Goal: Complete application form

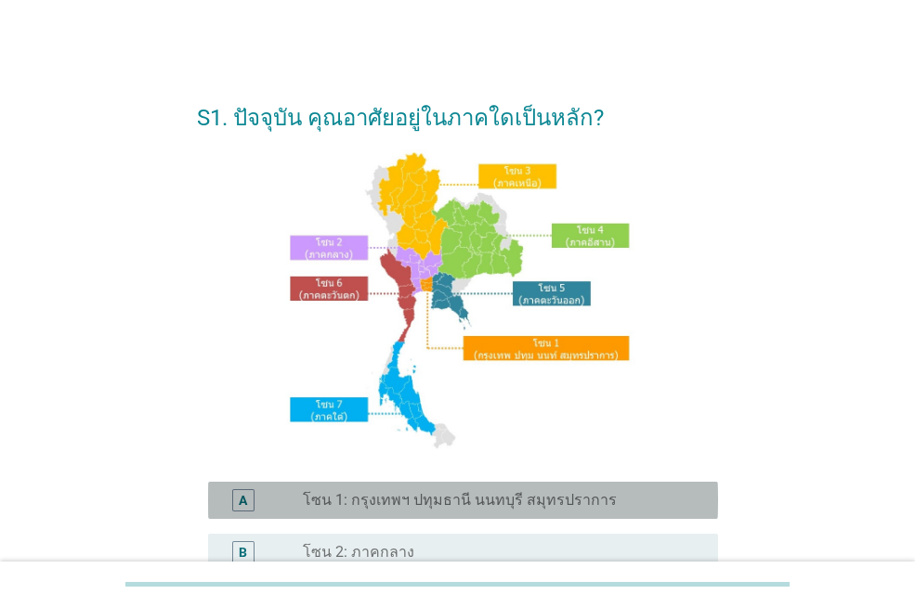
click at [534, 491] on label "โซน 1: กรุงเทพฯ ปทุมธานี นนทบุรี สมุทรปราการ" at bounding box center [460, 500] width 314 height 19
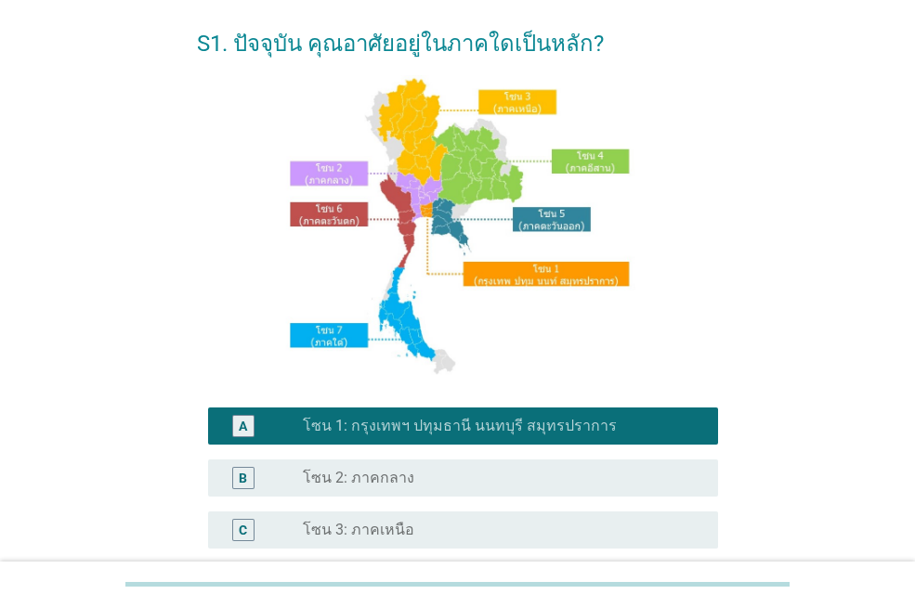
scroll to position [160, 0]
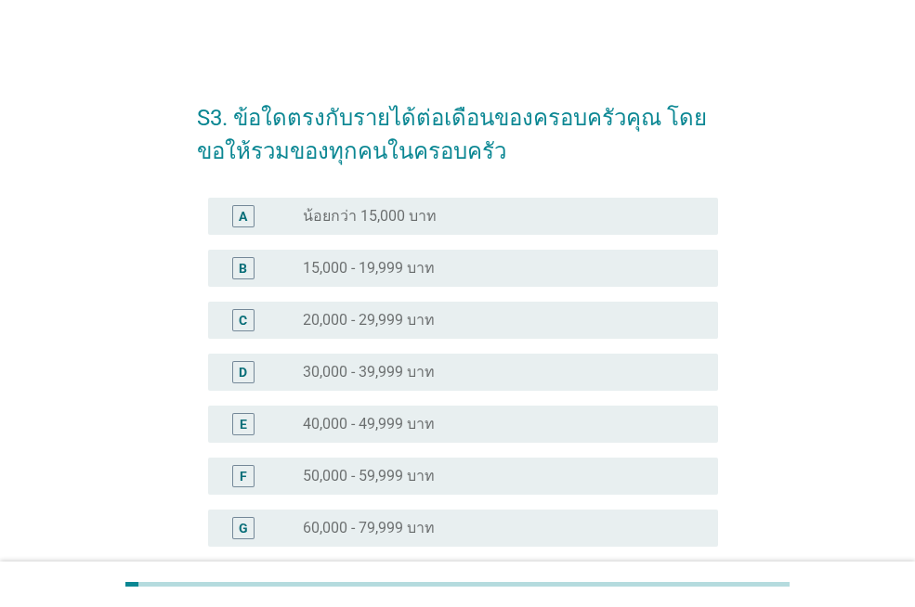
click at [432, 485] on label "50,000 - 59,999 บาท" at bounding box center [369, 476] width 132 height 19
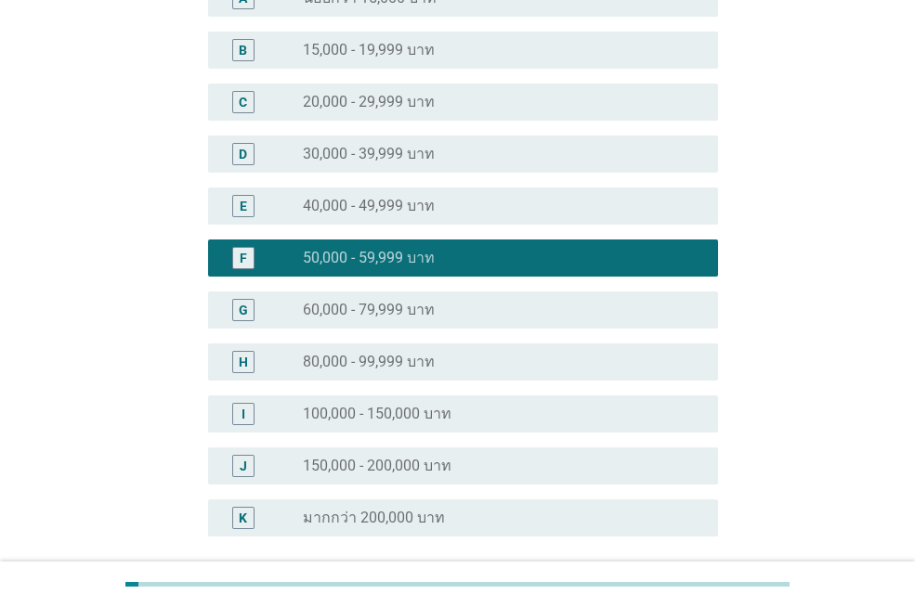
scroll to position [386, 0]
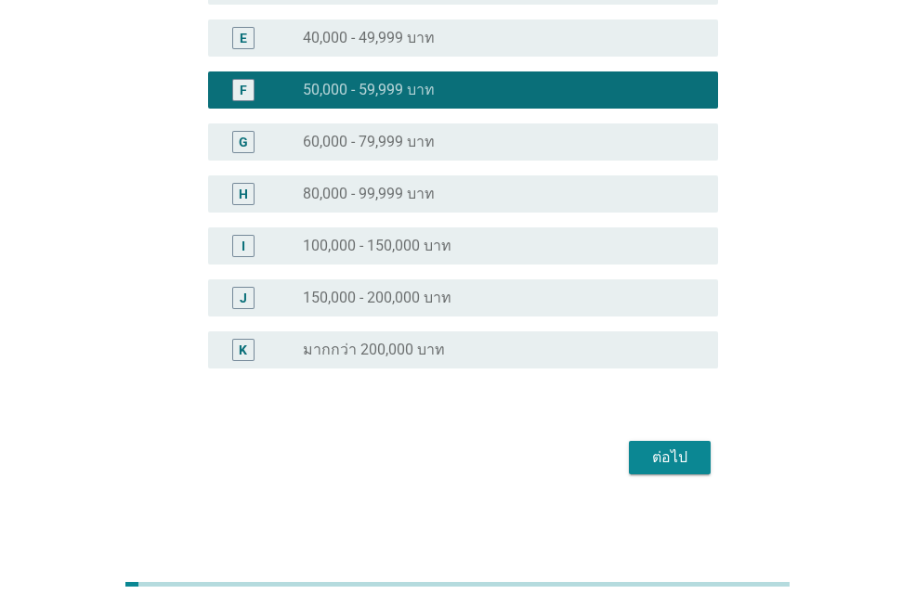
click at [669, 451] on div "ต่อไป" at bounding box center [669, 458] width 52 height 22
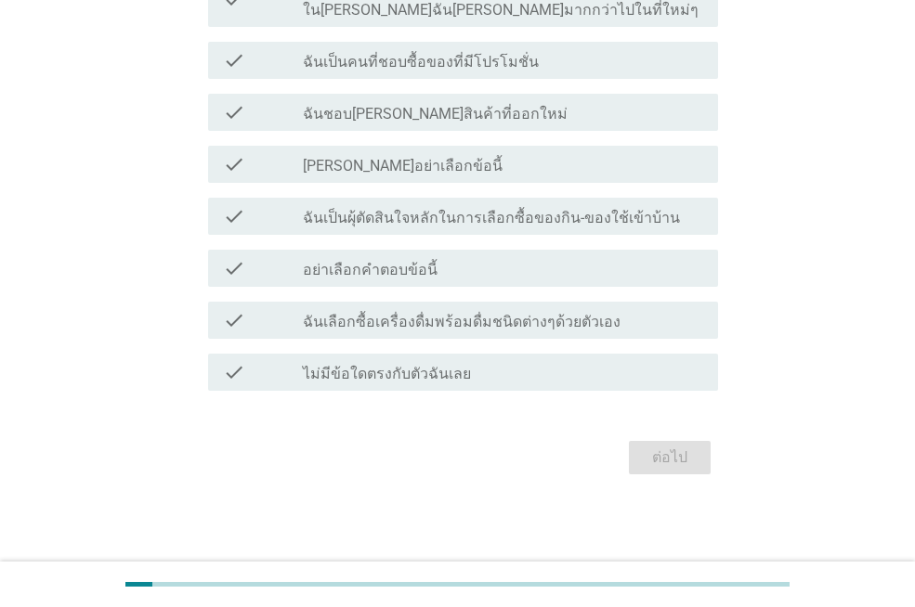
scroll to position [0, 0]
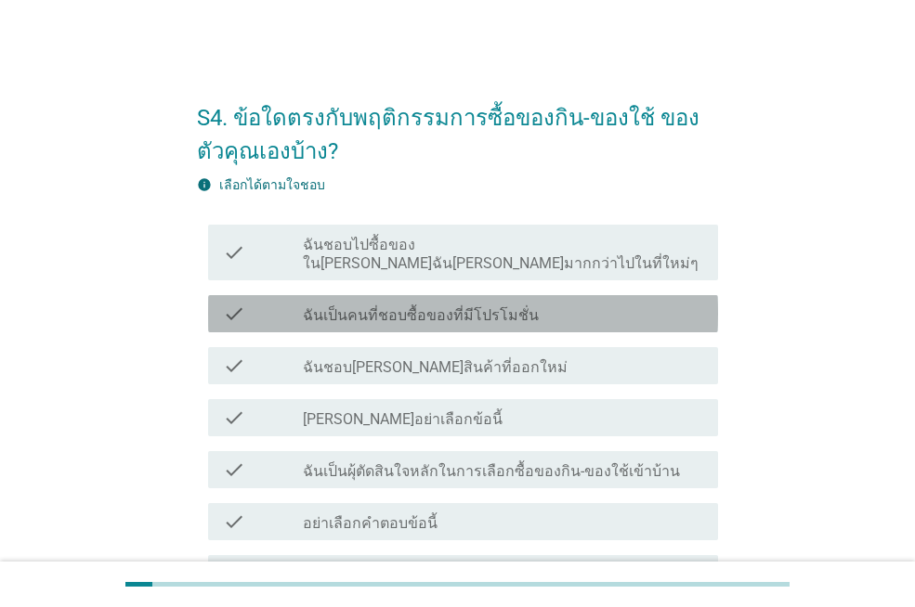
click at [474, 306] on label "ฉันเป็นคนที่ชอบซื้อของที่มีโปรโมชั่น" at bounding box center [421, 315] width 236 height 19
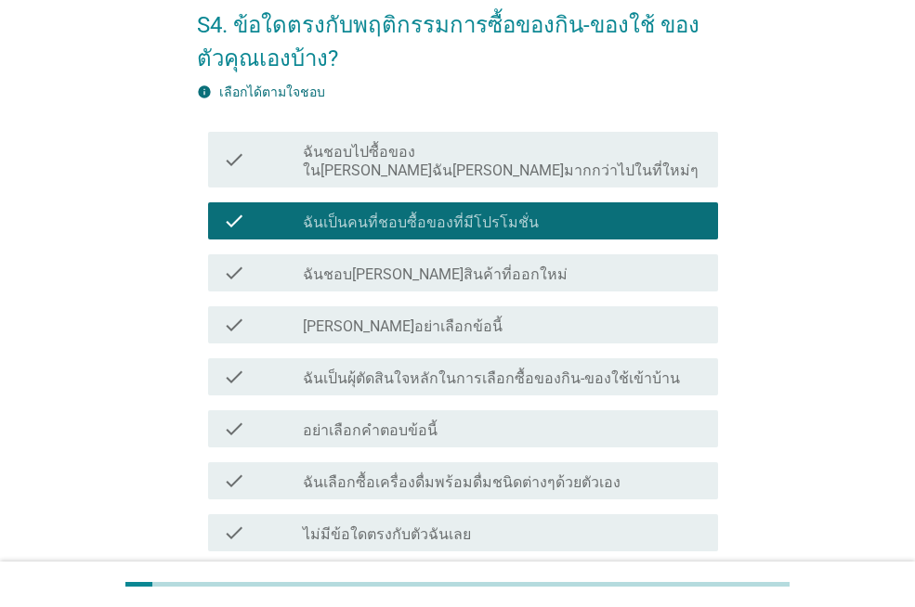
scroll to position [186, 0]
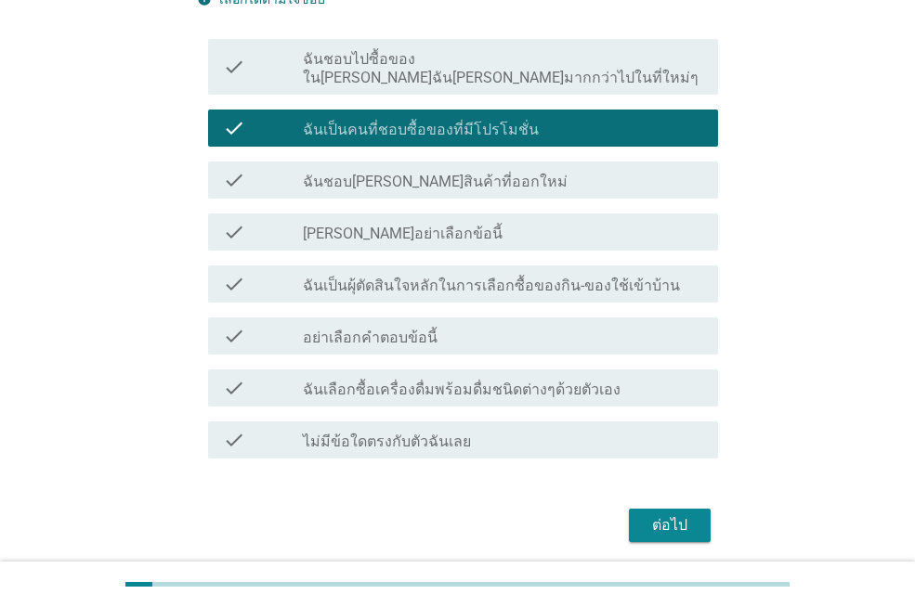
click at [644, 277] on label "ฉันเป็นผุ้ตัดสินใจหลักในการเลือกซื้อของกิน-ของใช้เข้าบ้าน" at bounding box center [491, 286] width 377 height 19
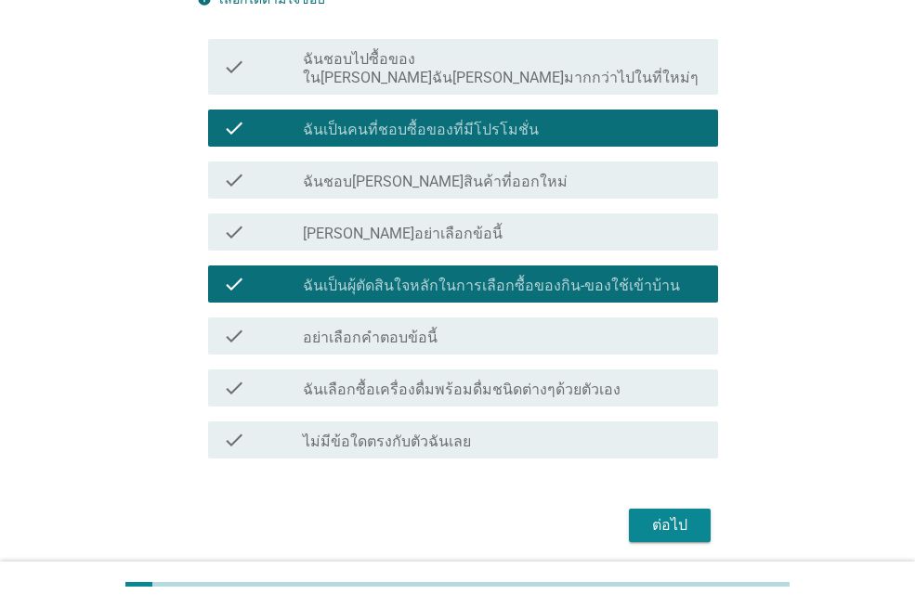
click at [630, 377] on div "check_box_outline_blank ฉันเลือกซื้อเครื่องดื่มพร้อมดื่มชนิดต่างๆด้วยตัวเอง" at bounding box center [503, 388] width 400 height 22
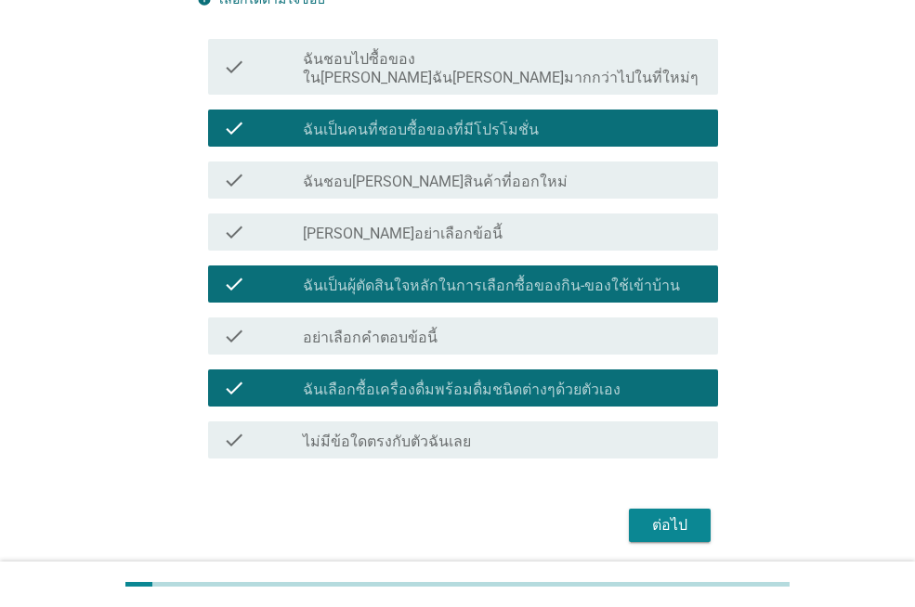
click at [665, 514] on div "ต่อไป" at bounding box center [669, 525] width 52 height 22
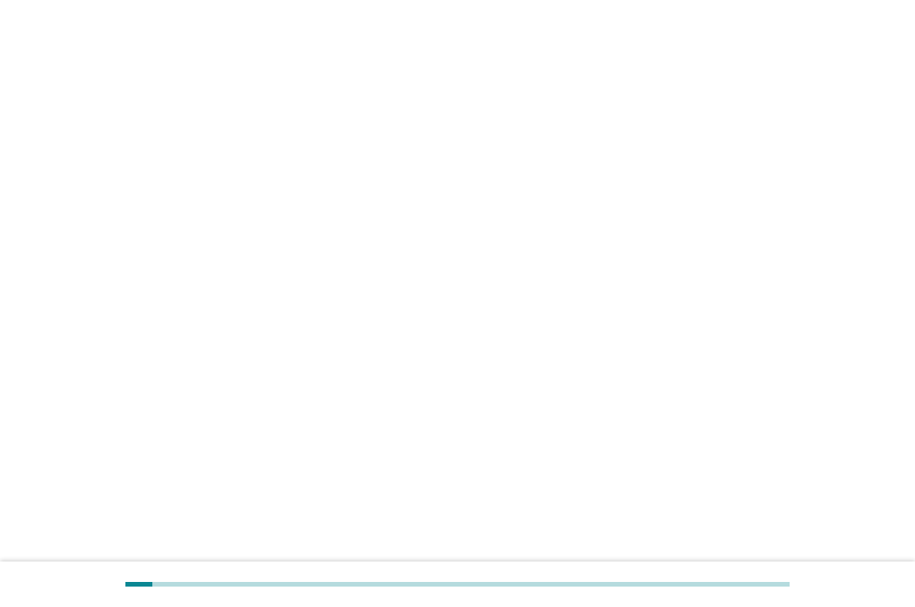
scroll to position [0, 0]
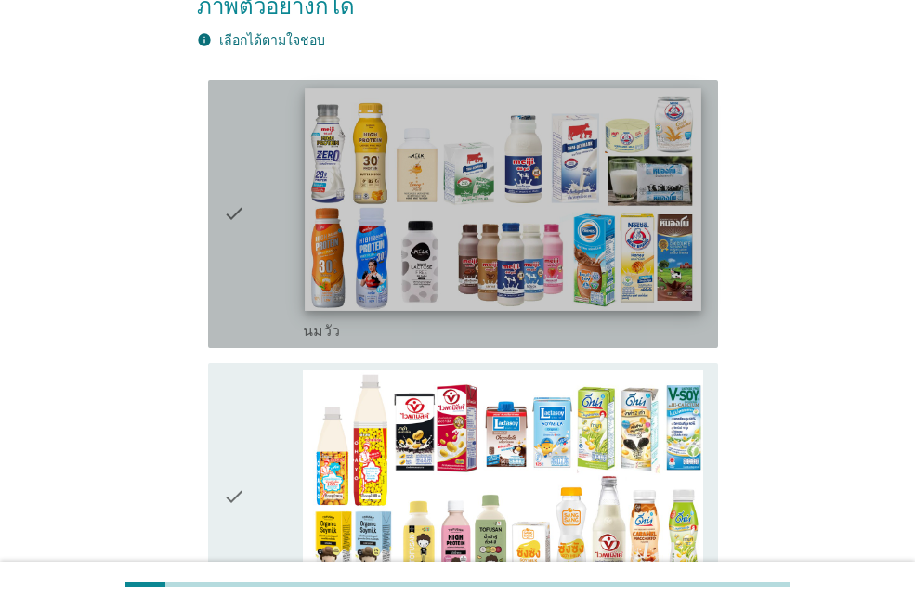
click at [484, 214] on img at bounding box center [503, 199] width 396 height 223
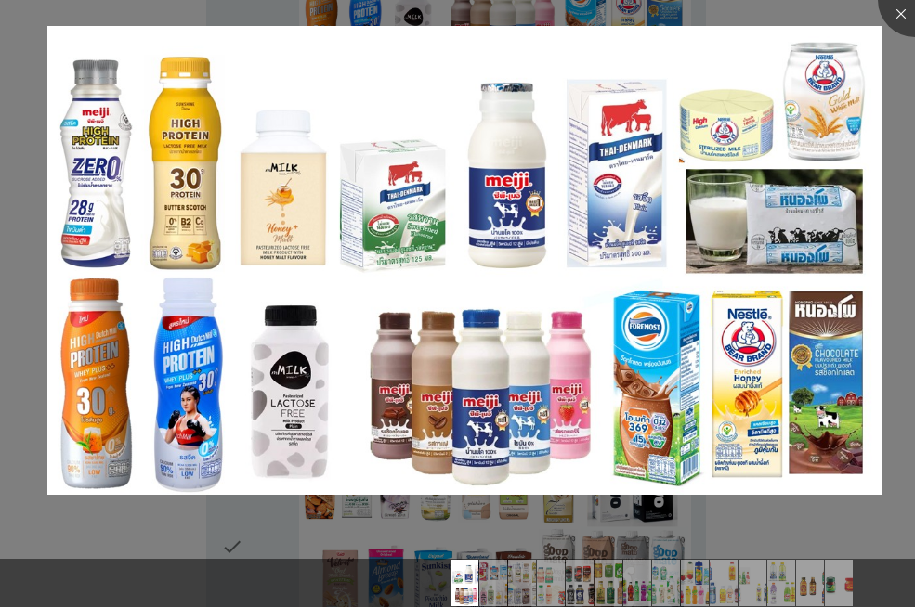
scroll to position [650, 0]
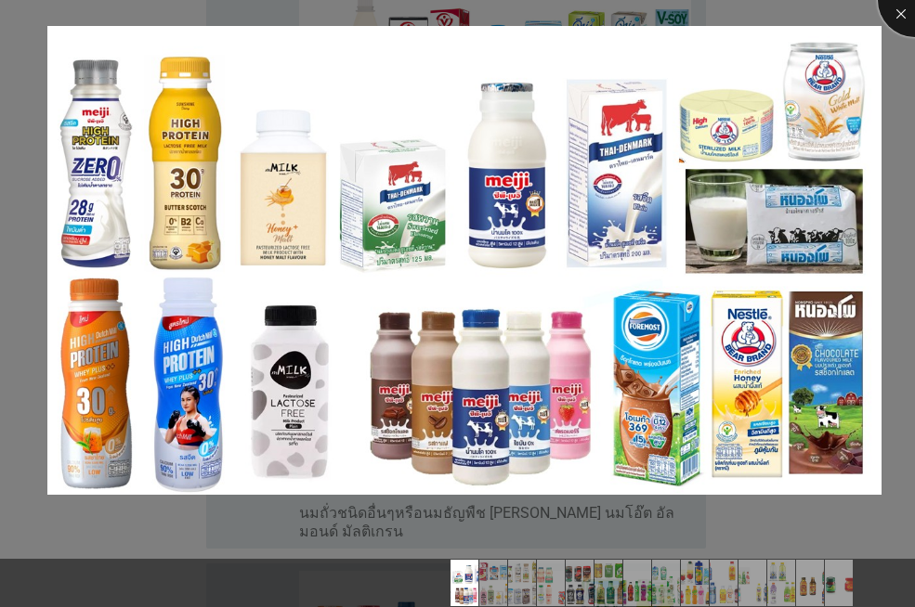
click at [903, 24] on div at bounding box center [914, 0] width 74 height 74
